Goal: Task Accomplishment & Management: Use online tool/utility

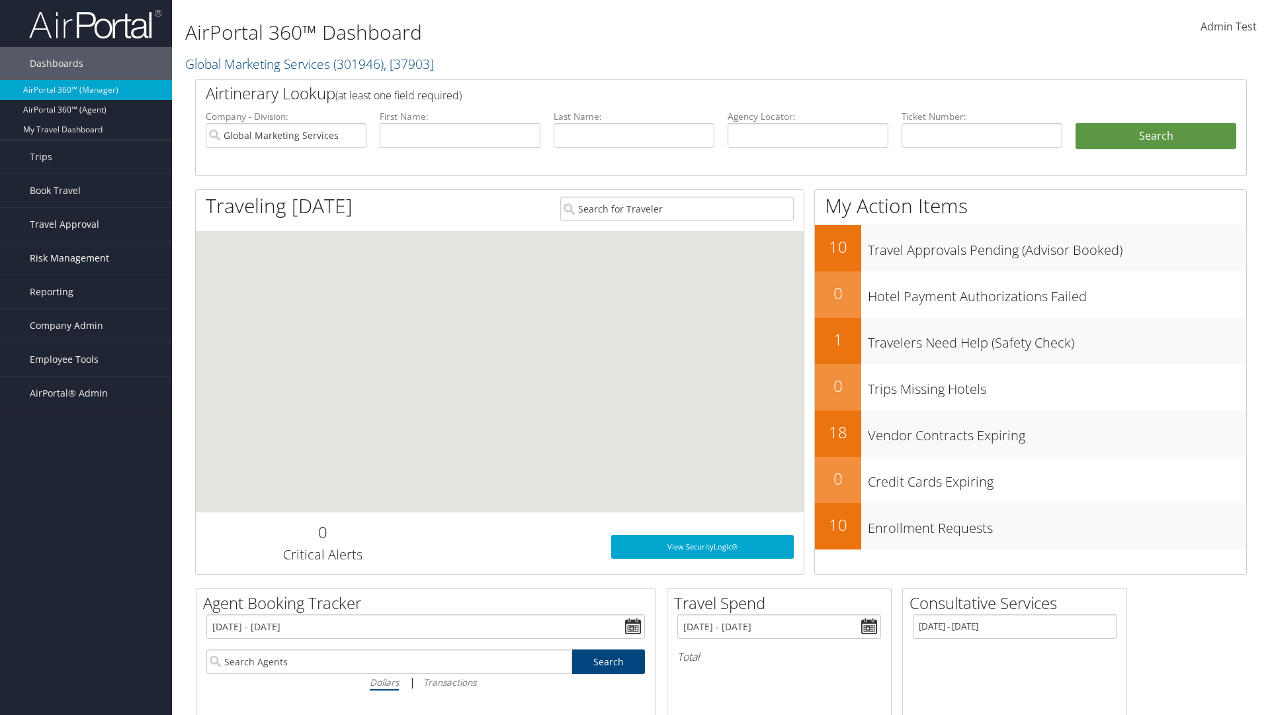
click at [86, 258] on span "Risk Management" at bounding box center [69, 257] width 79 height 33
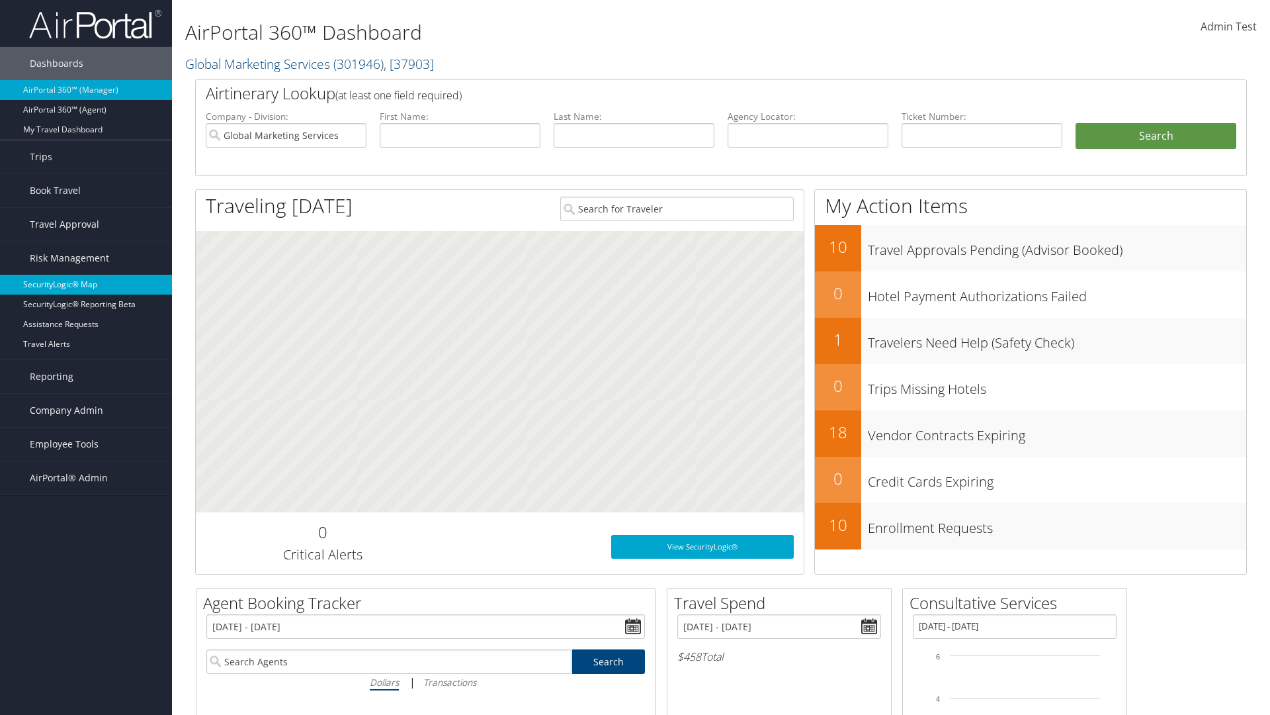
click at [86, 284] on link "SecurityLogic® Map" at bounding box center [86, 285] width 172 height 20
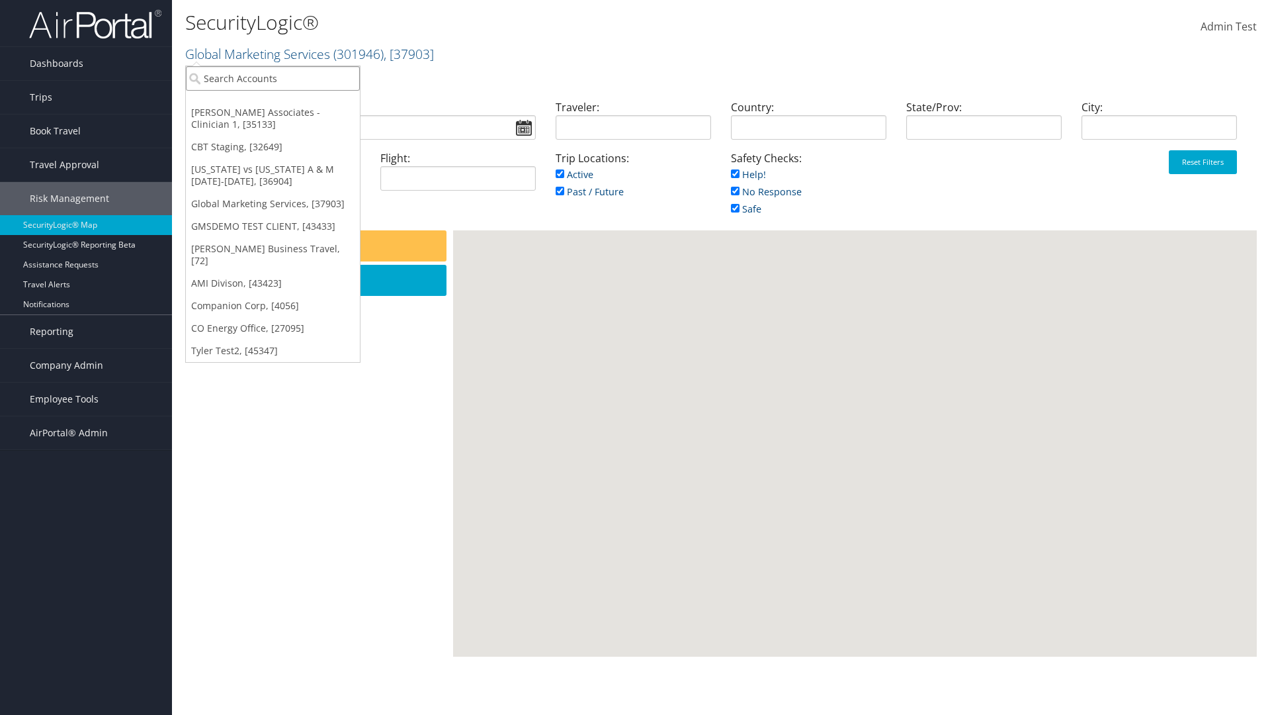
click at [273, 78] on input "search" at bounding box center [273, 78] width 174 height 24
type input "[PERSON_NAME] Business Travel"
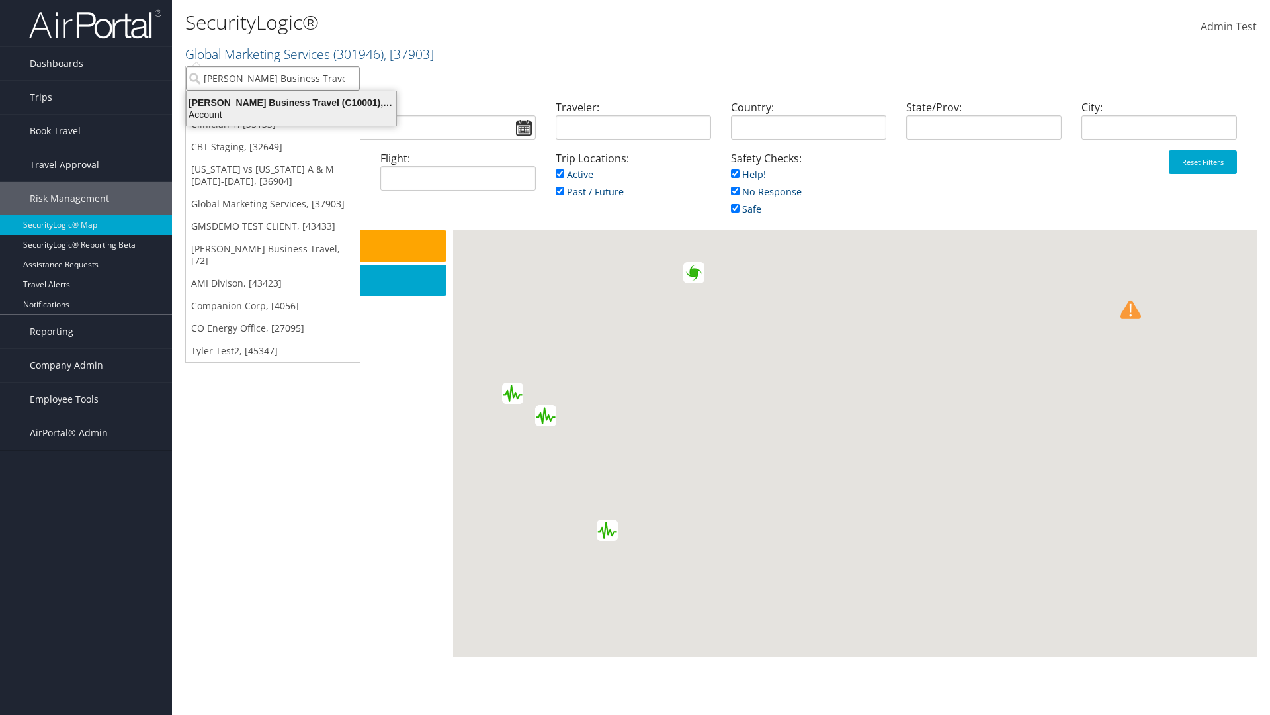
click at [291, 114] on div "Account" at bounding box center [292, 115] width 226 height 12
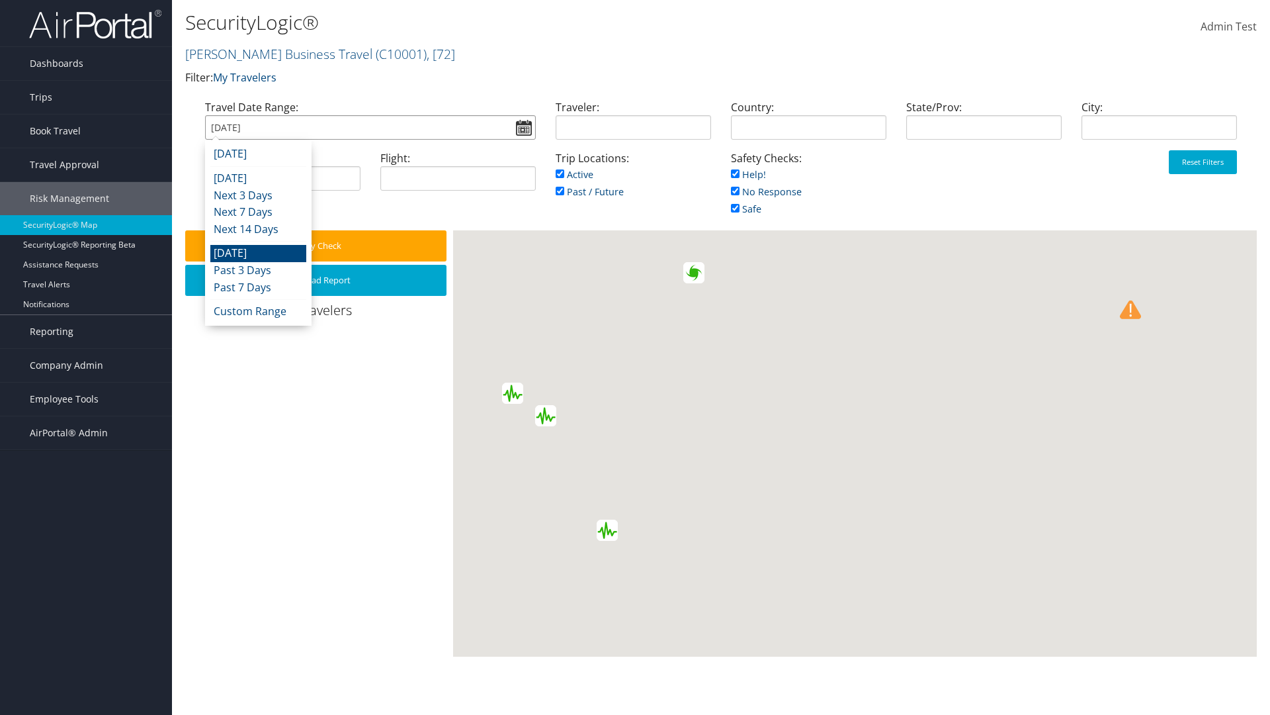
click at [370, 127] on input "08/28/2025" at bounding box center [370, 127] width 331 height 24
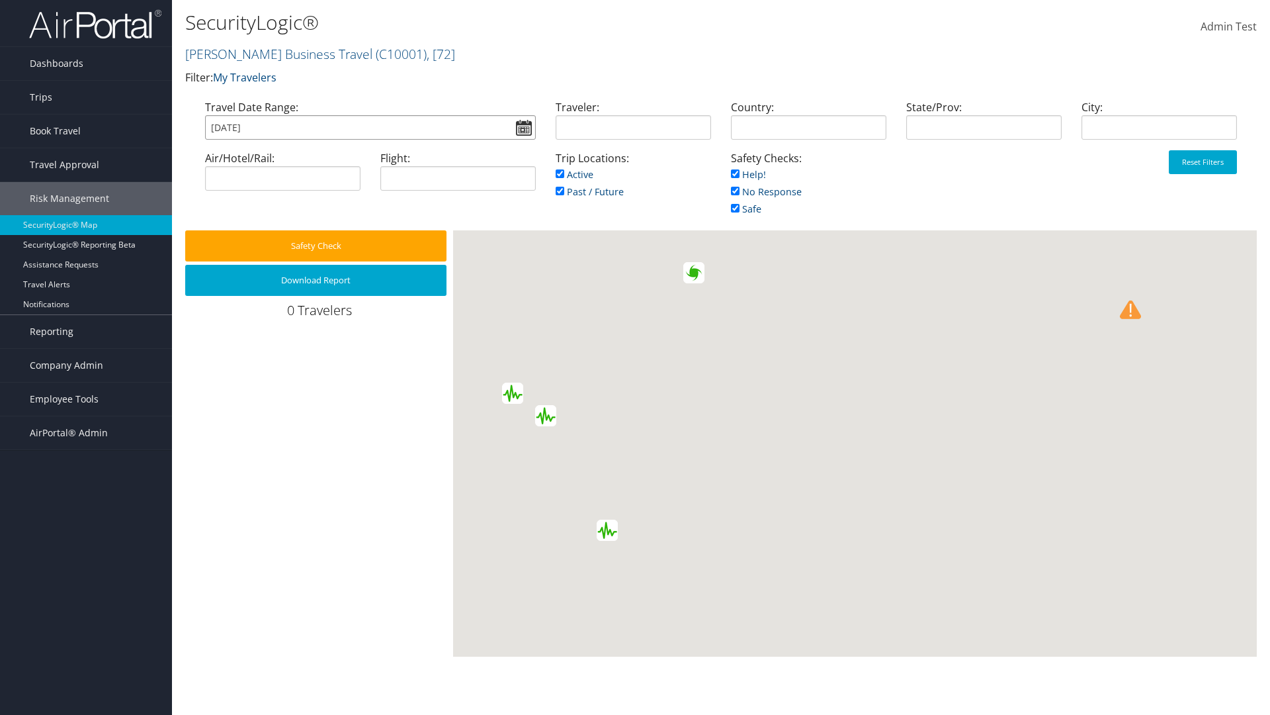
click at [370, 127] on input "08/28/2025" at bounding box center [370, 127] width 331 height 24
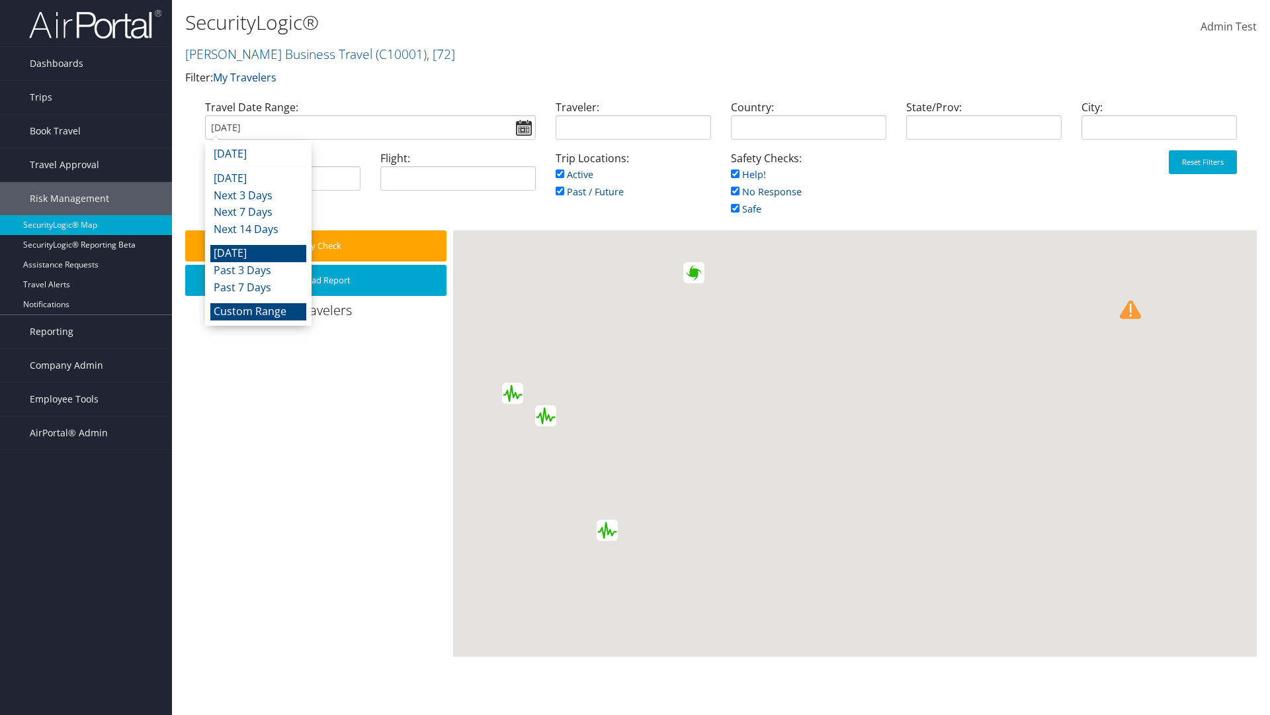
click at [258, 311] on li "Custom Range" at bounding box center [258, 311] width 96 height 17
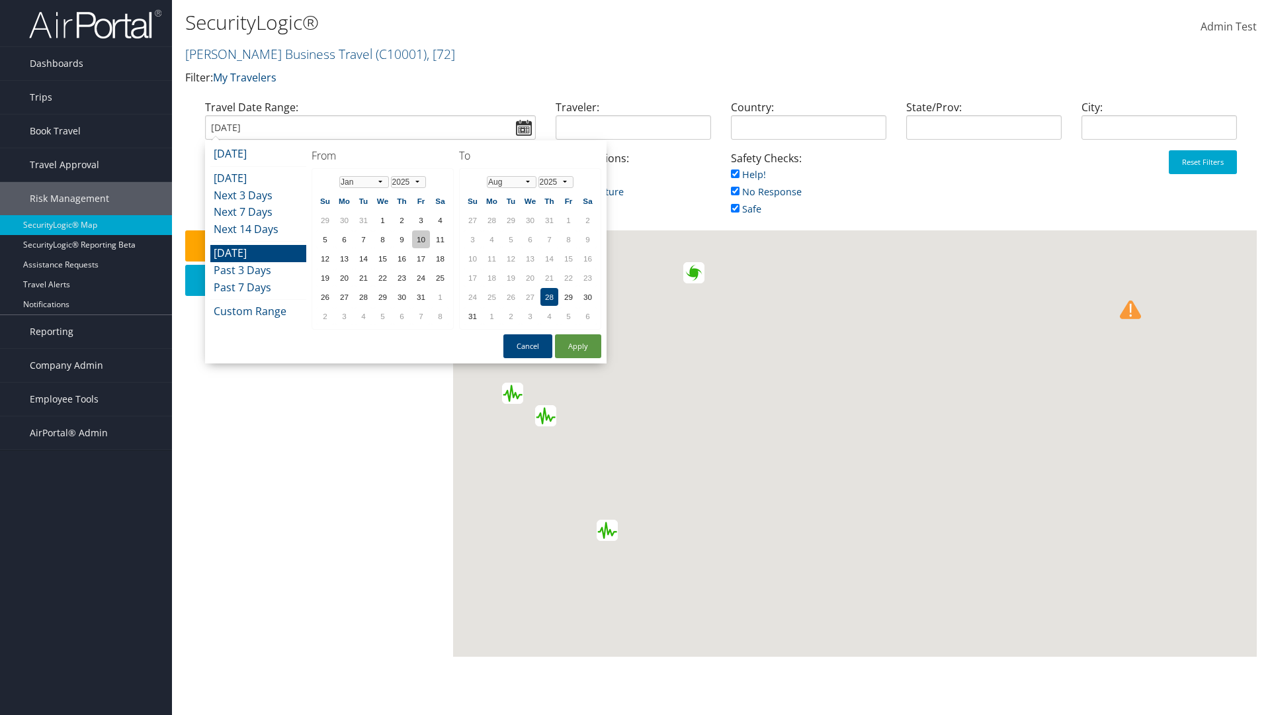
click at [421, 239] on td "10" at bounding box center [421, 239] width 18 height 18
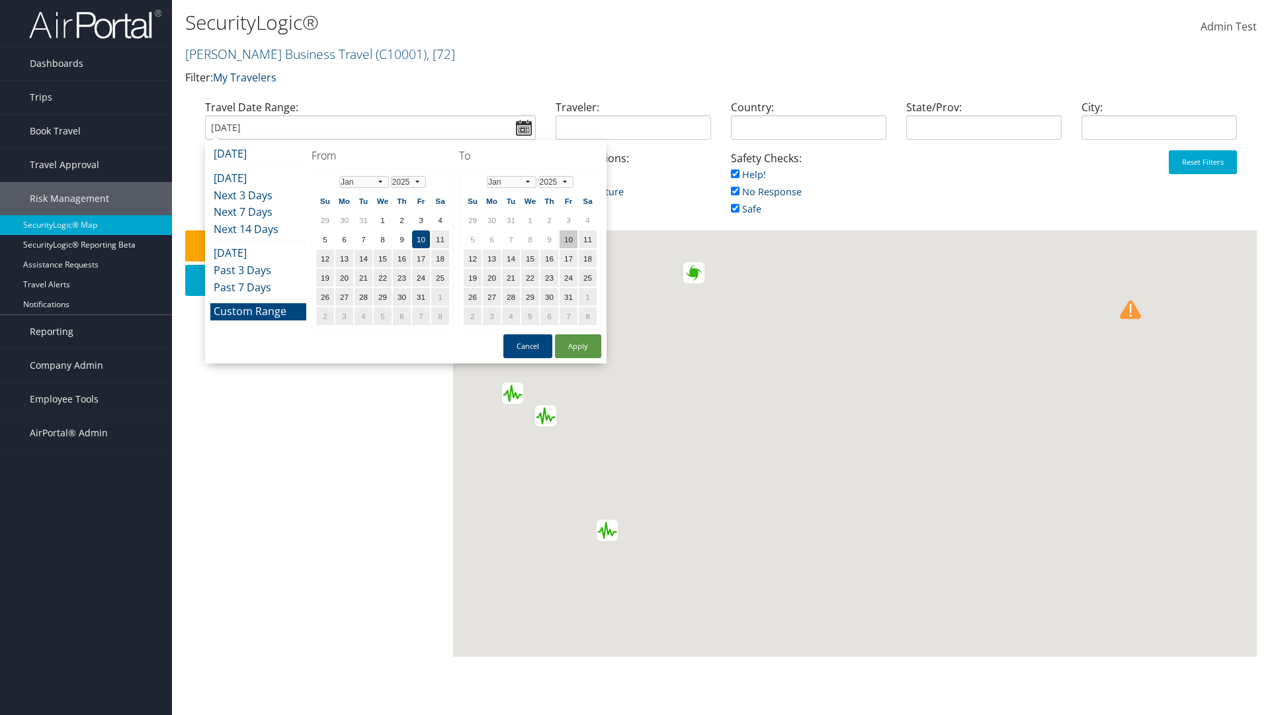
click at [568, 239] on td "10" at bounding box center [569, 239] width 18 height 18
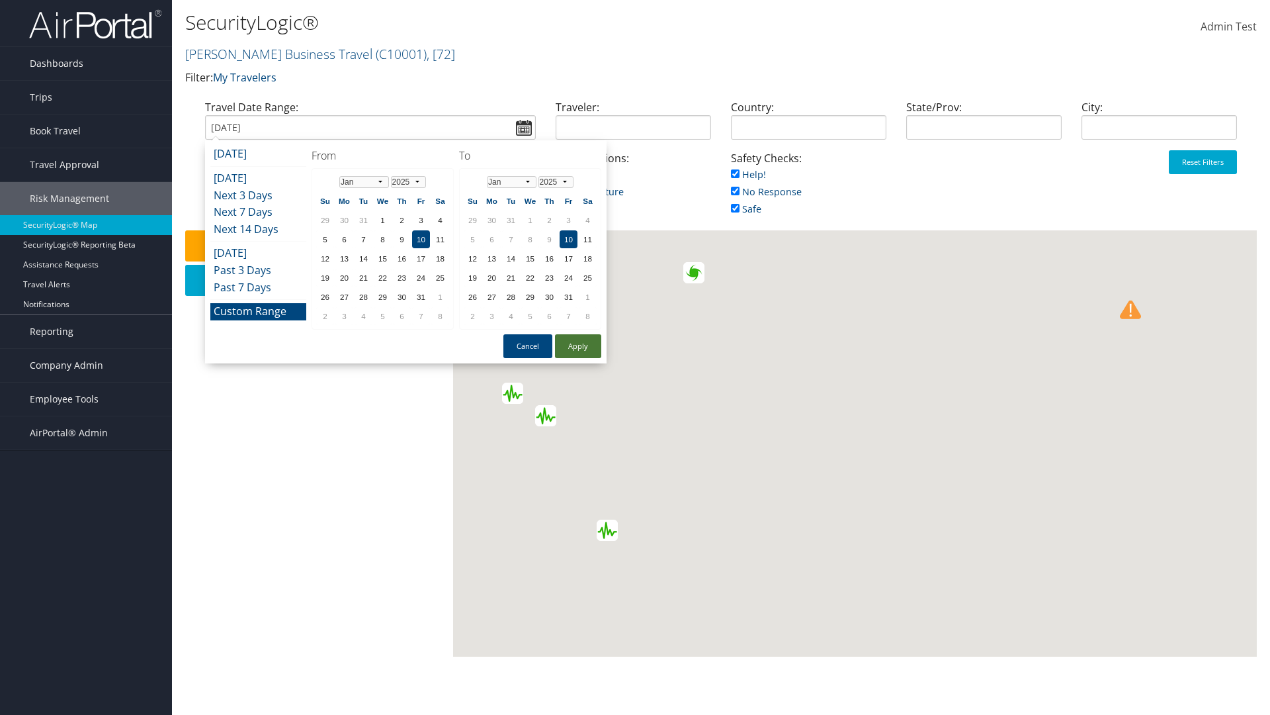
click at [578, 346] on button "Apply" at bounding box center [578, 346] width 46 height 24
type input "01/10/2025"
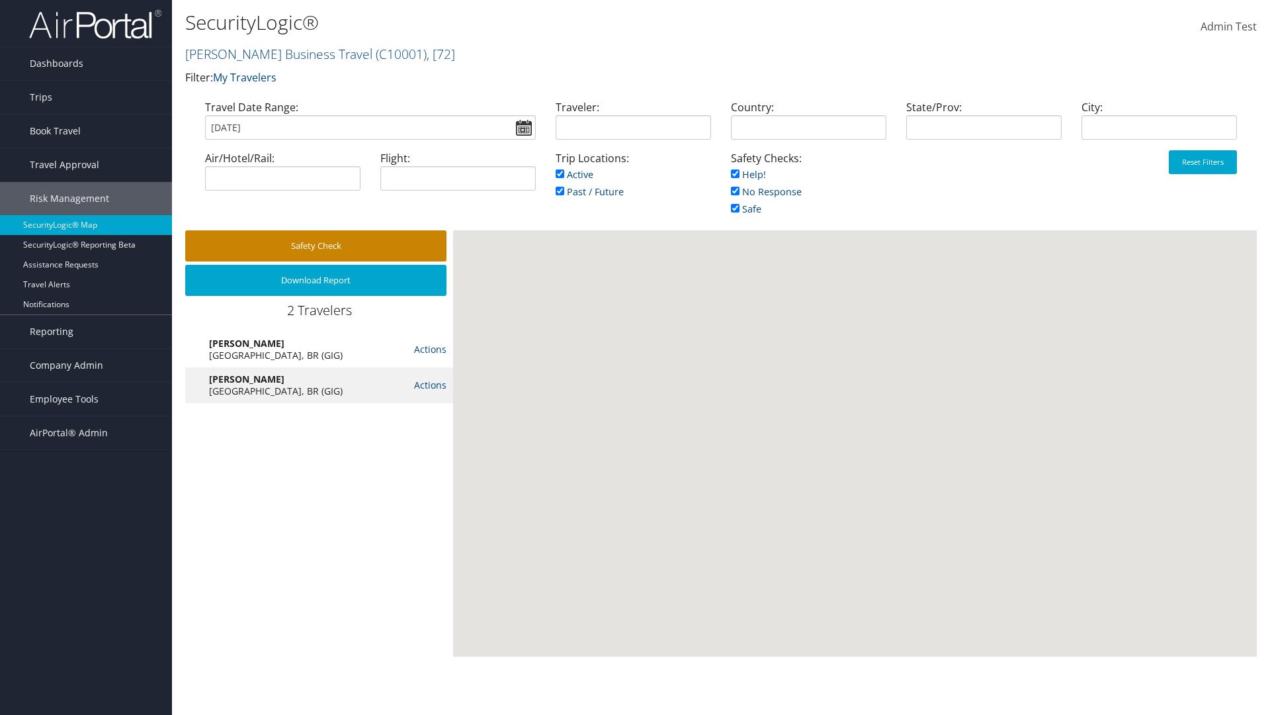
click at [316, 245] on button "Safety Check" at bounding box center [315, 245] width 261 height 31
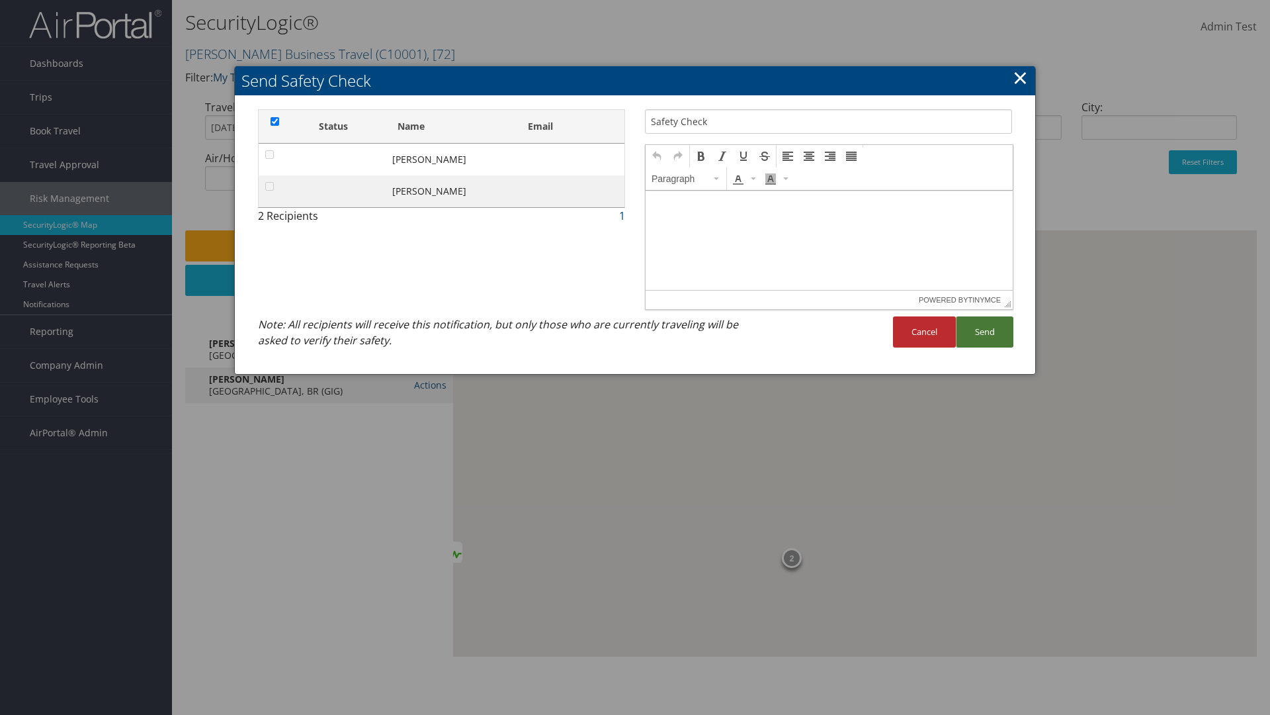
click at [984, 331] on button "Send" at bounding box center [985, 331] width 58 height 31
